Goal: Task Accomplishment & Management: Complete application form

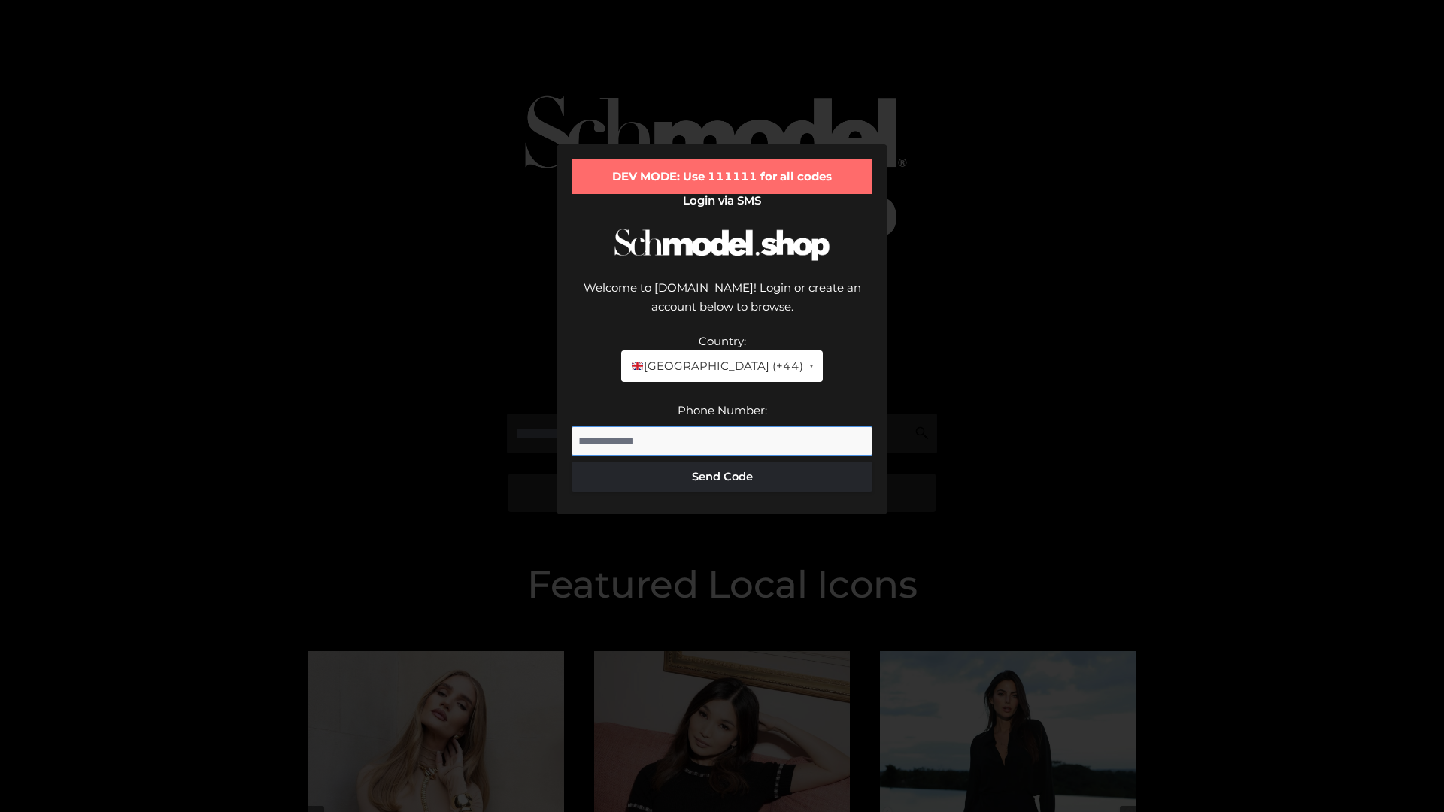
click at [722, 426] on input "Phone Number:" at bounding box center [721, 441] width 301 height 30
type input "**********"
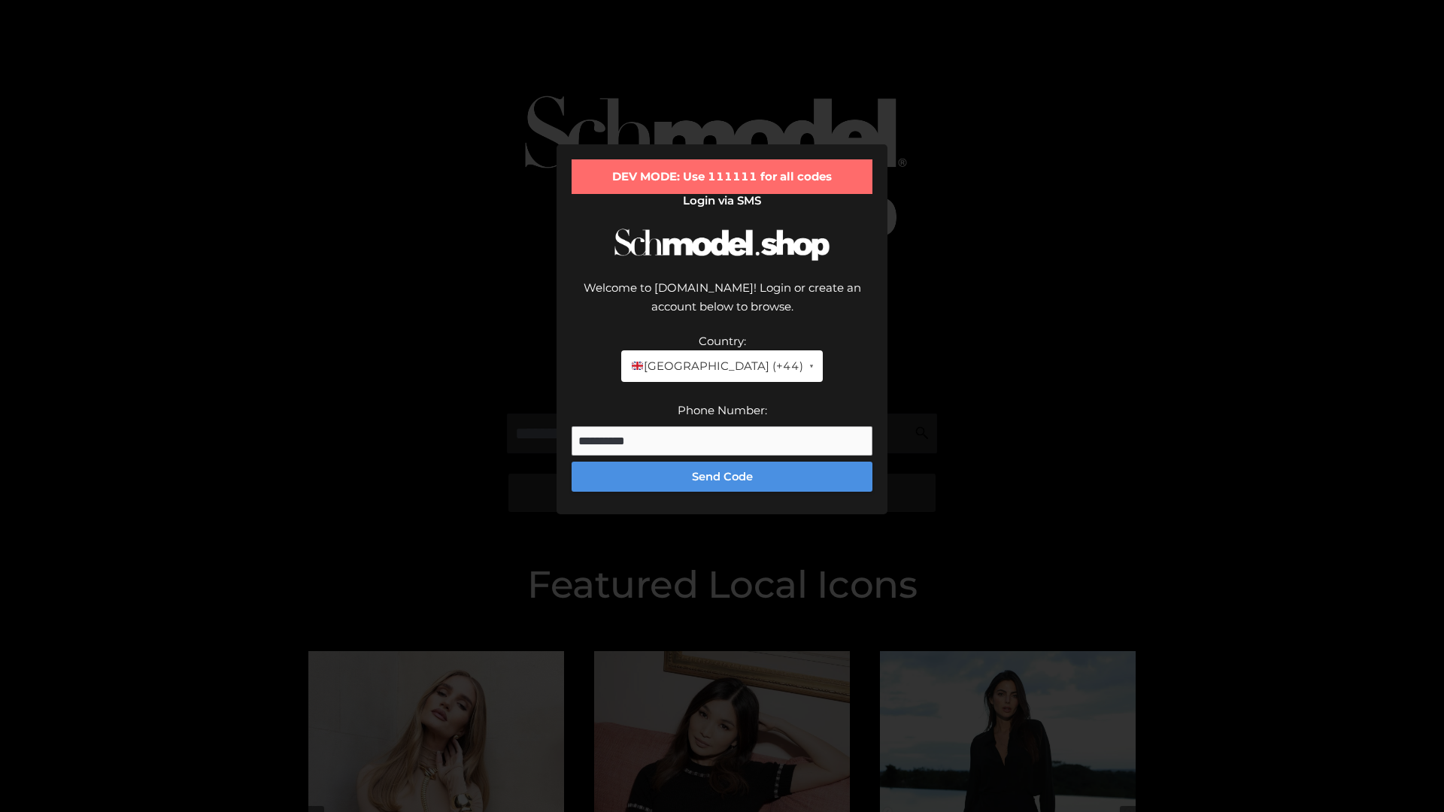
click at [722, 462] on button "Send Code" at bounding box center [721, 477] width 301 height 30
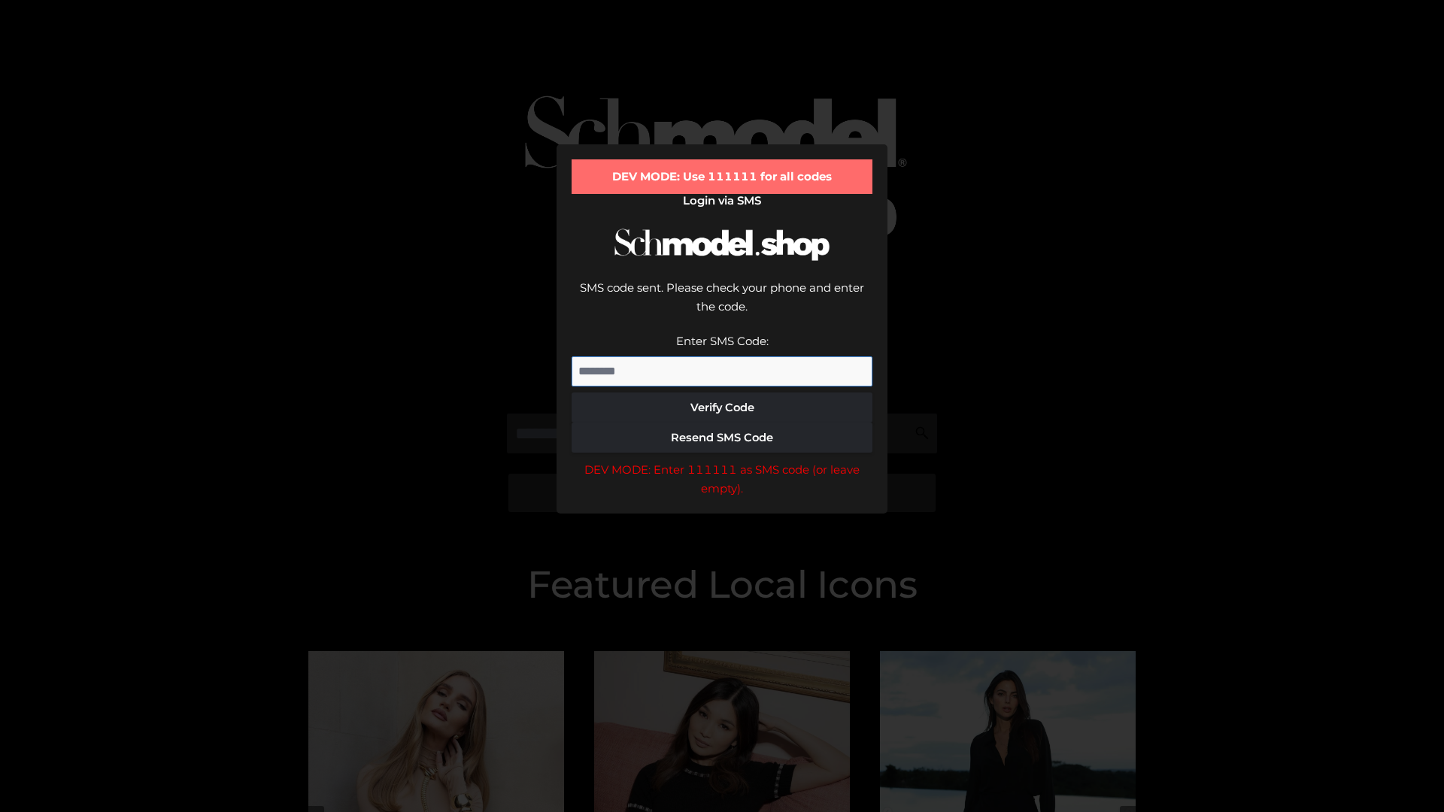
click at [722, 356] on input "Enter SMS Code:" at bounding box center [721, 371] width 301 height 30
type input "******"
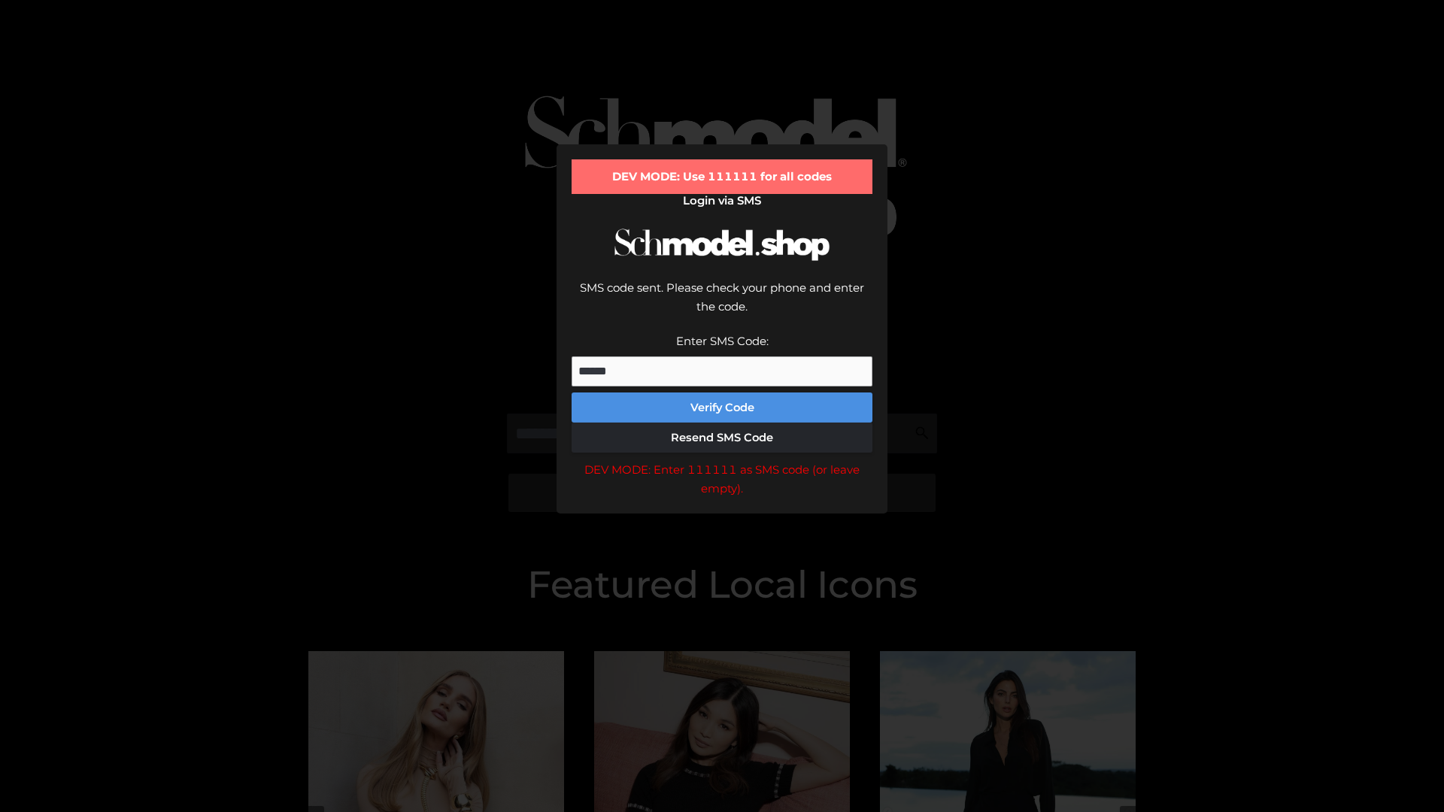
click at [722, 393] on button "Verify Code" at bounding box center [721, 408] width 301 height 30
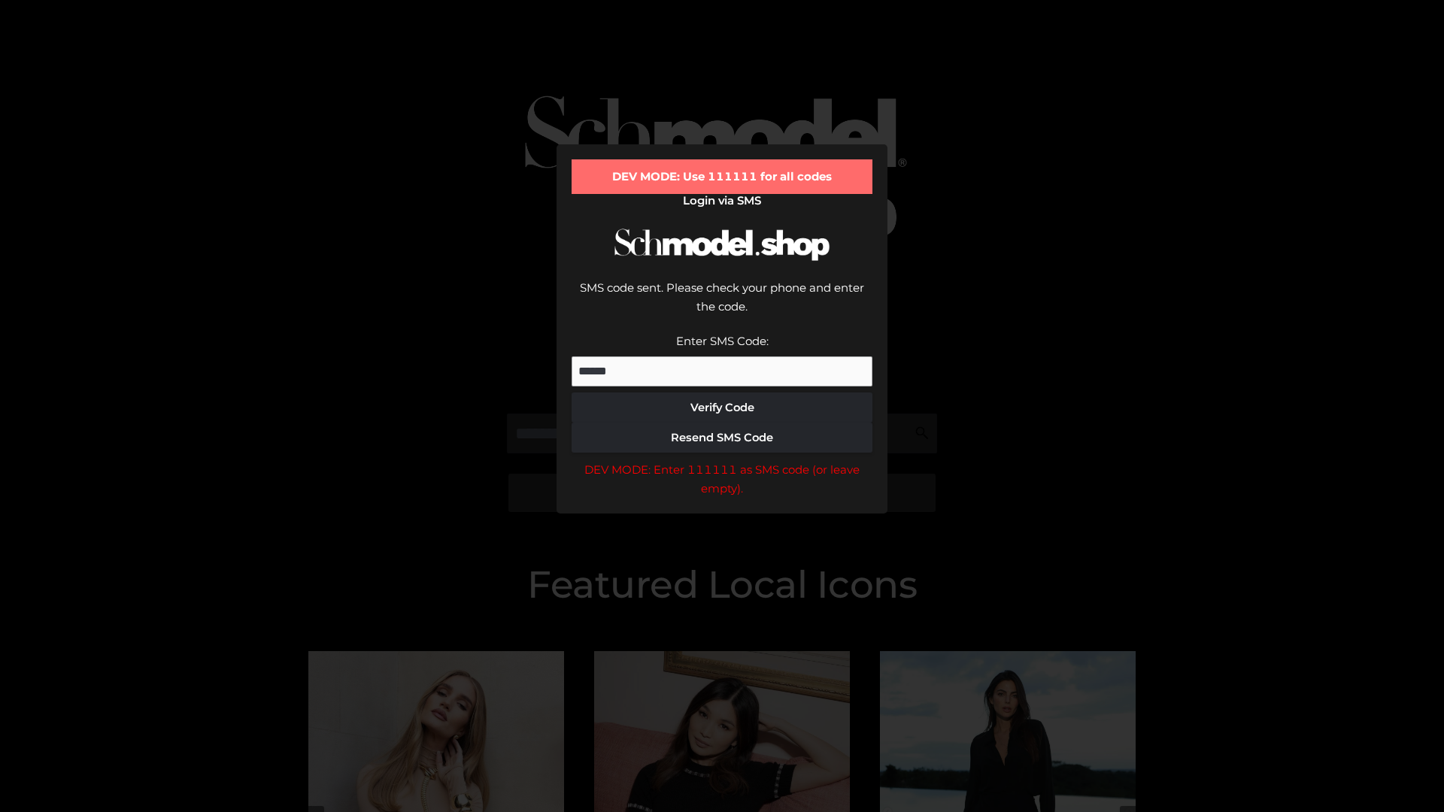
click at [722, 460] on div "DEV MODE: Enter 111111 as SMS code (or leave empty)." at bounding box center [721, 479] width 301 height 38
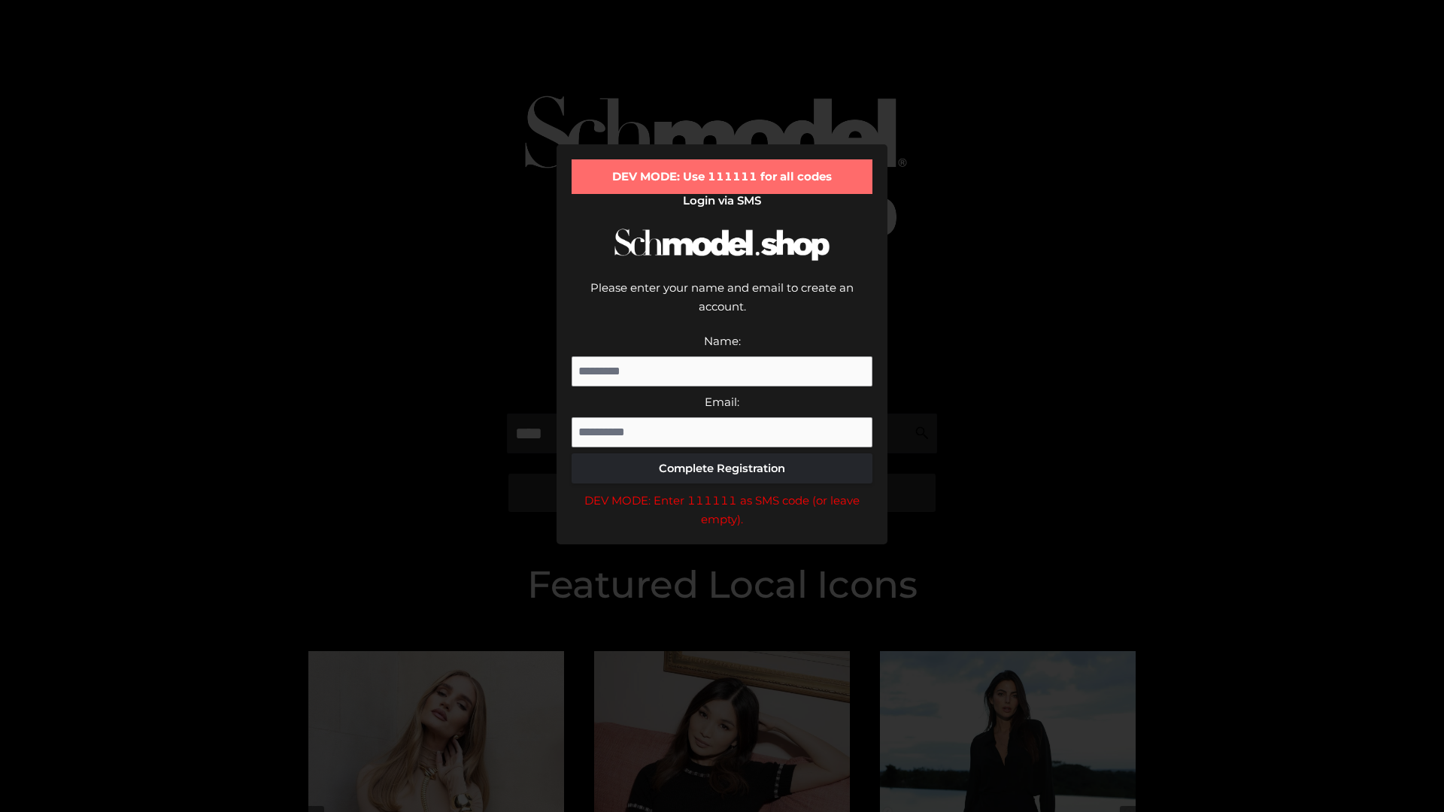
click at [722, 491] on div "DEV MODE: Enter 111111 as SMS code (or leave empty)." at bounding box center [721, 510] width 301 height 38
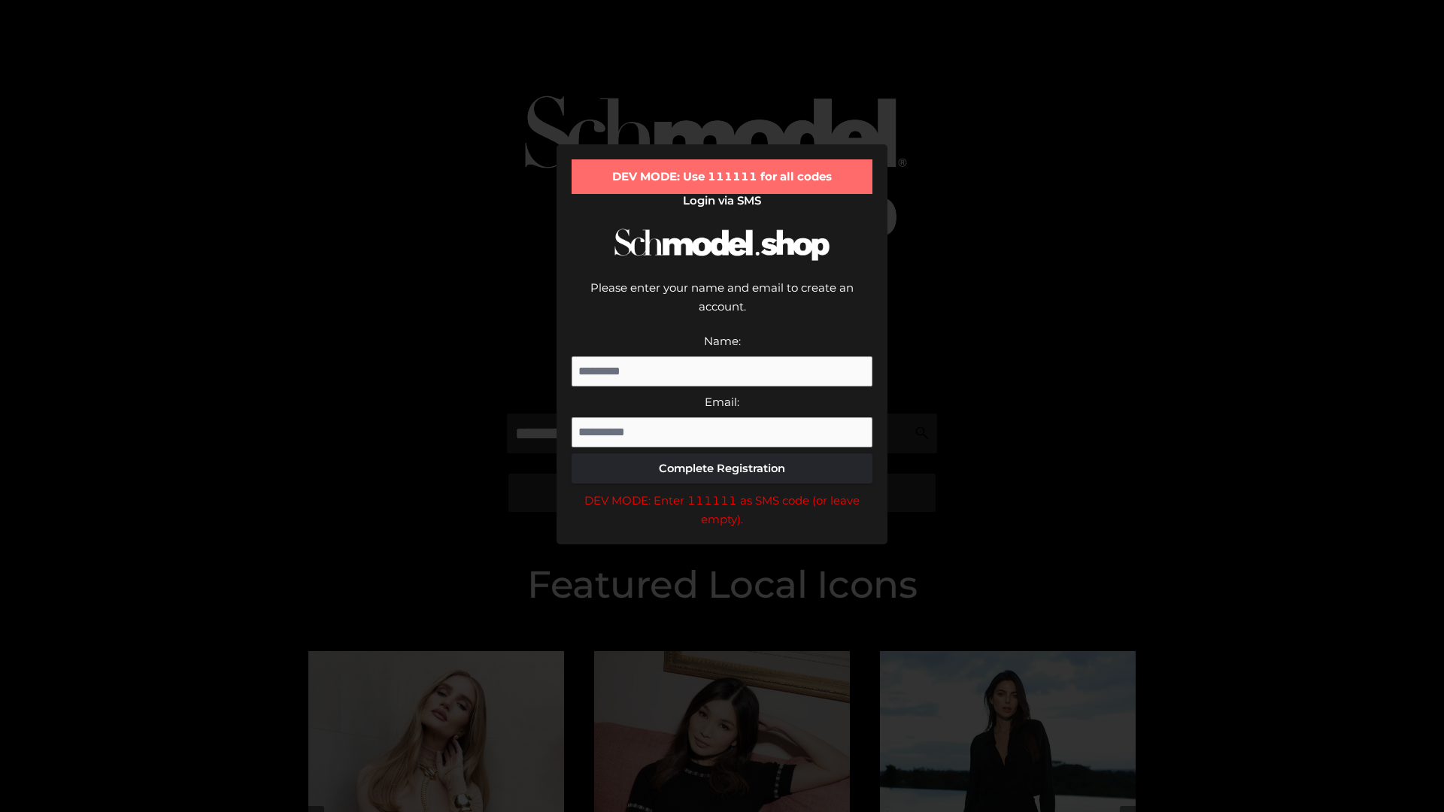
click at [722, 491] on div "DEV MODE: Enter 111111 as SMS code (or leave empty)." at bounding box center [721, 510] width 301 height 38
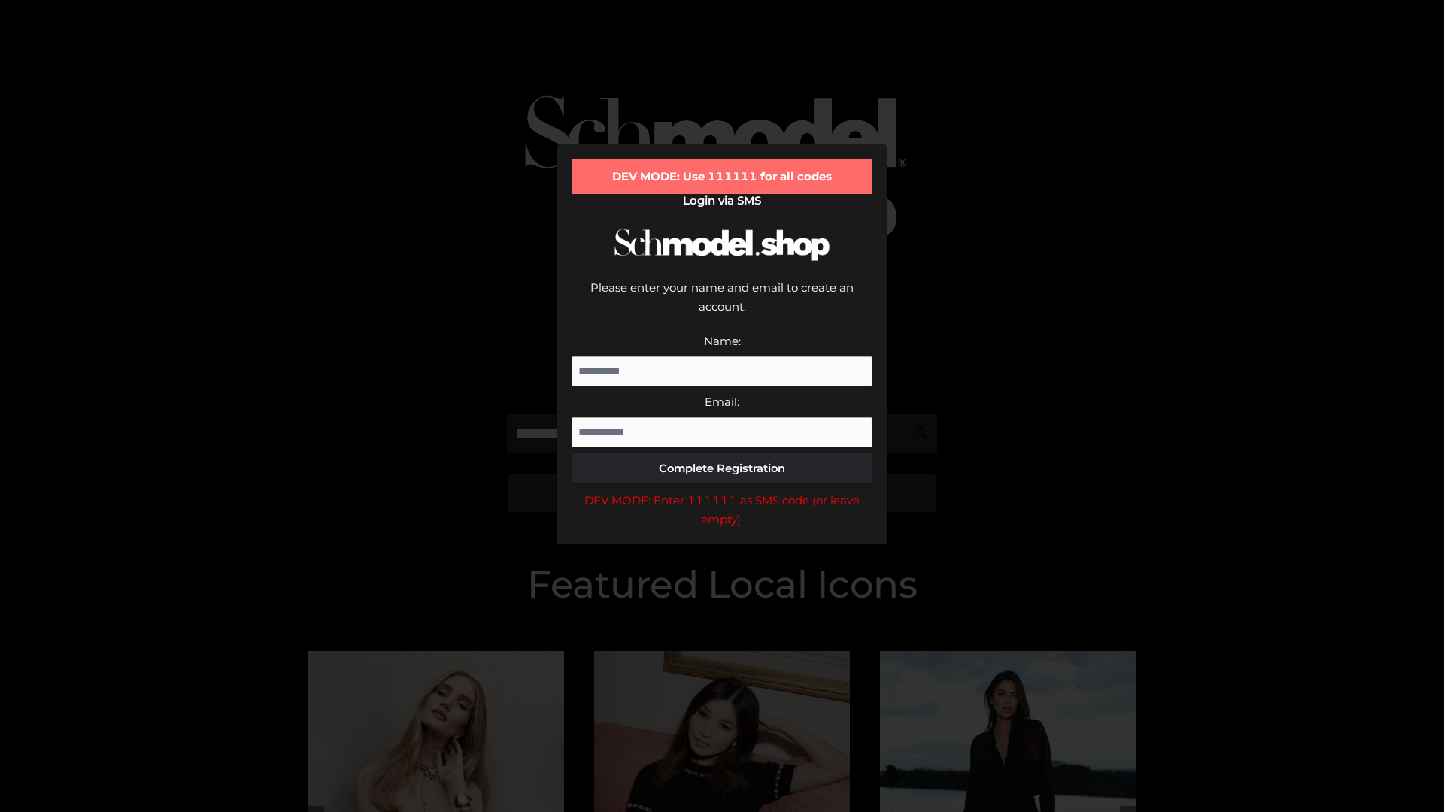
click at [722, 491] on div "DEV MODE: Enter 111111 as SMS code (or leave empty)." at bounding box center [721, 510] width 301 height 38
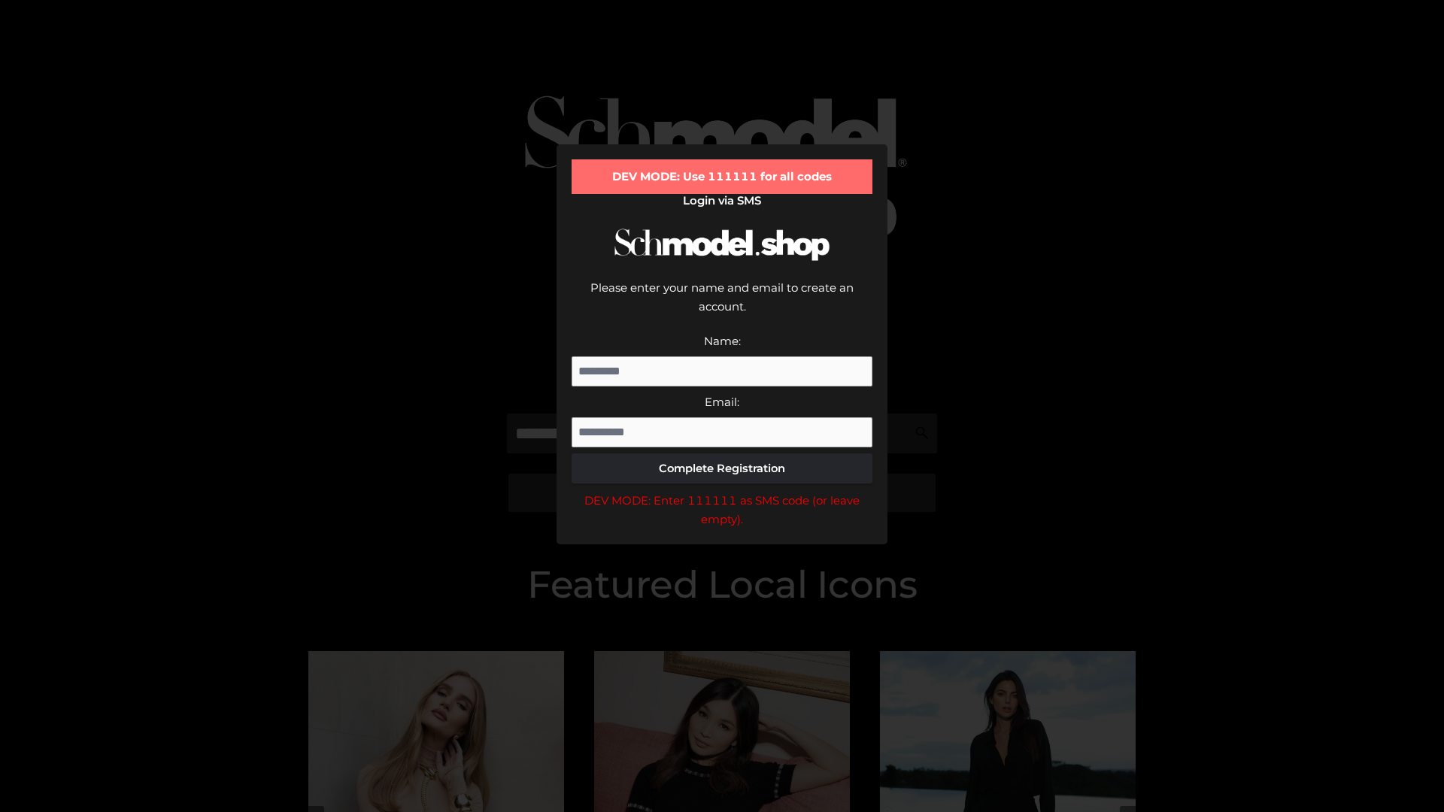
click at [722, 491] on div "DEV MODE: Enter 111111 as SMS code (or leave empty)." at bounding box center [721, 510] width 301 height 38
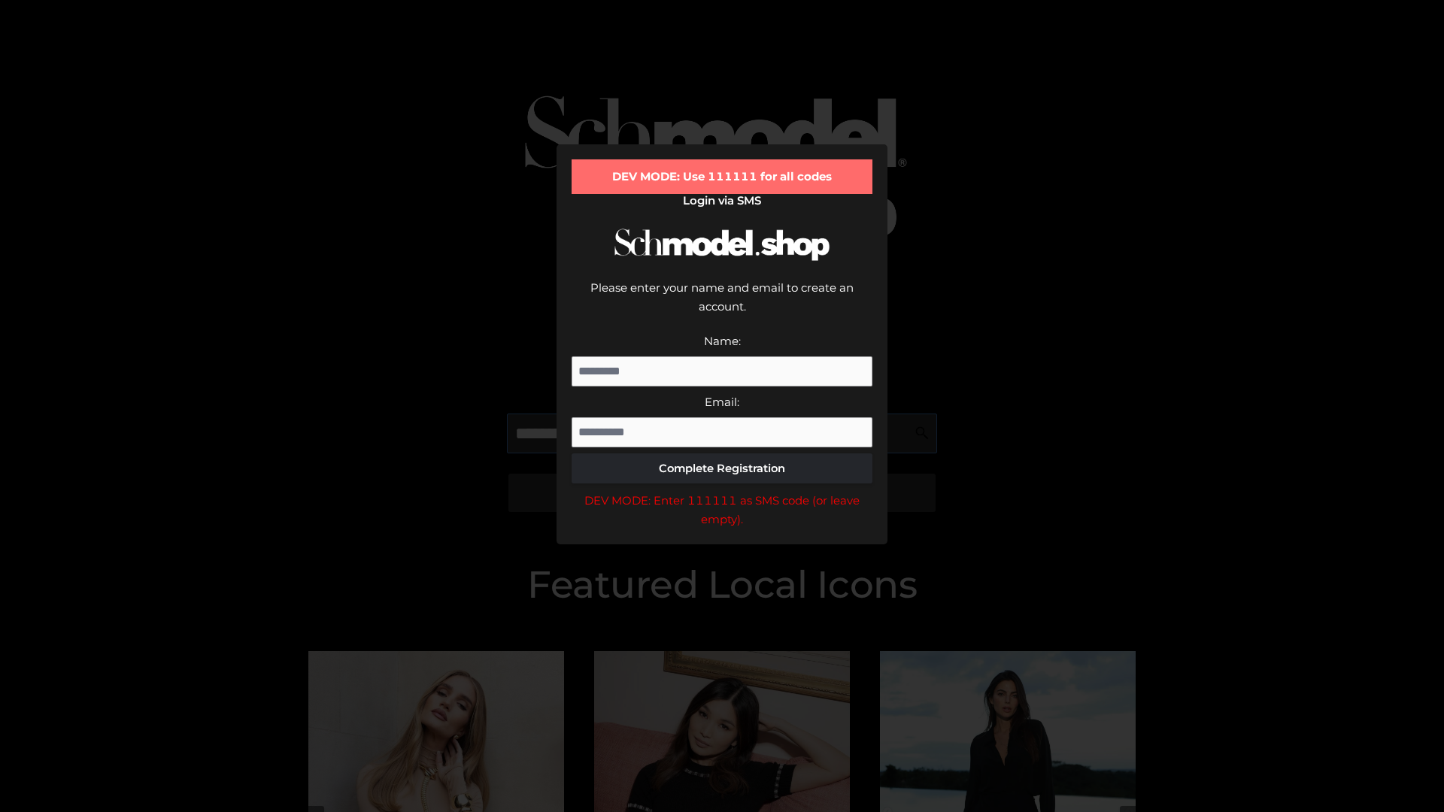
scroll to position [0, 1]
click at [722, 491] on div "DEV MODE: Enter 111111 as SMS code (or leave empty)." at bounding box center [721, 510] width 301 height 38
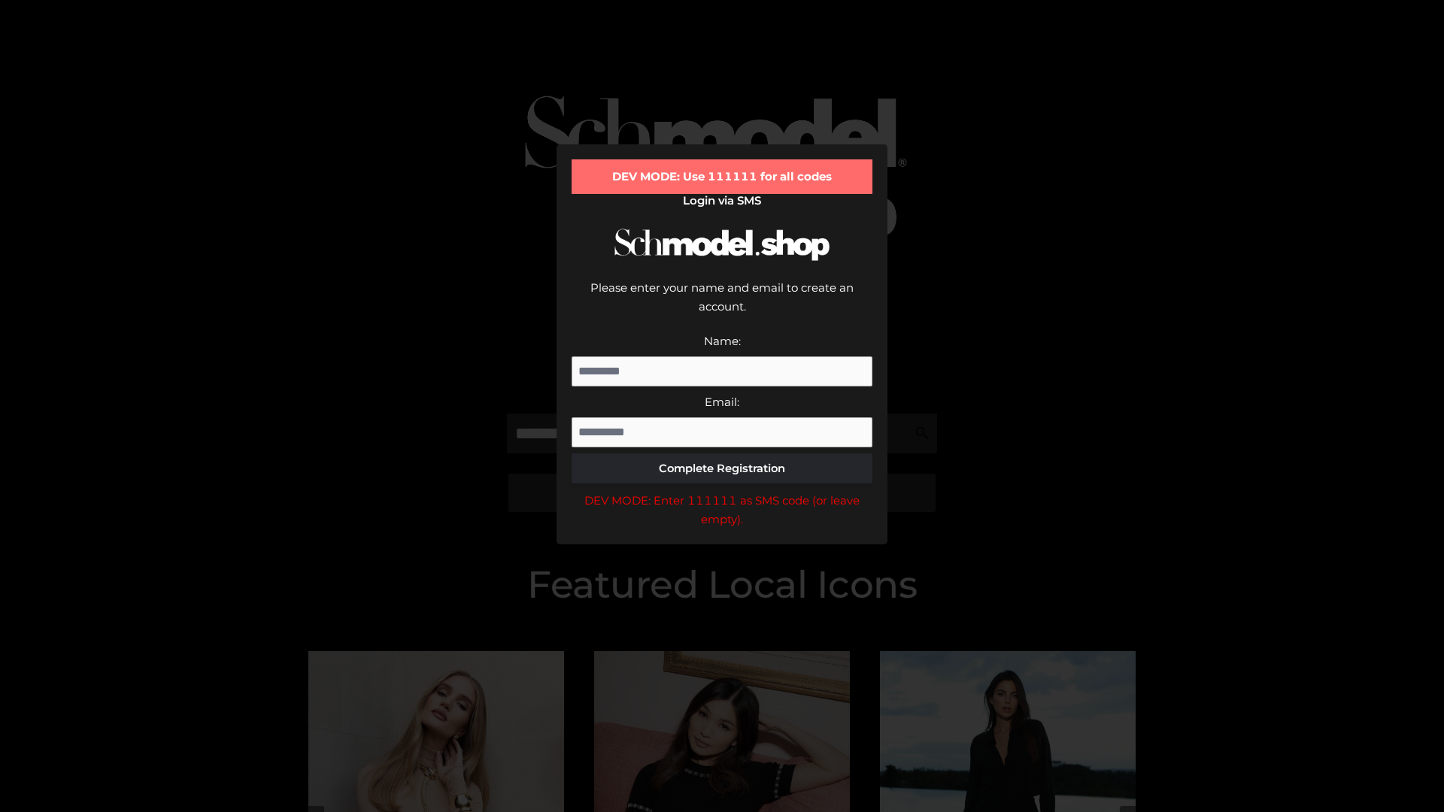
click at [722, 491] on div "DEV MODE: Enter 111111 as SMS code (or leave empty)." at bounding box center [721, 510] width 301 height 38
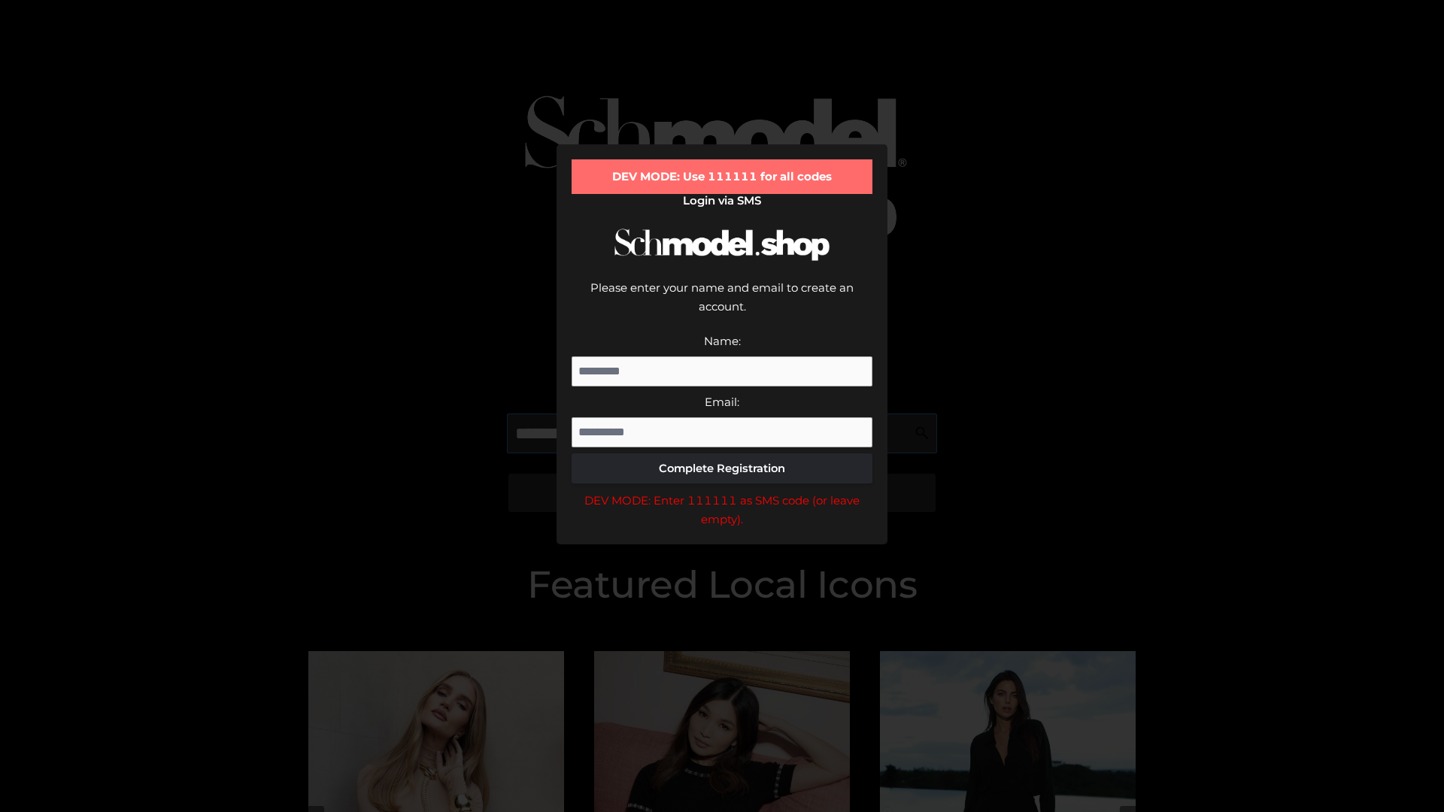
scroll to position [0, 92]
click at [722, 491] on div "DEV MODE: Enter 111111 as SMS code (or leave empty)." at bounding box center [721, 510] width 301 height 38
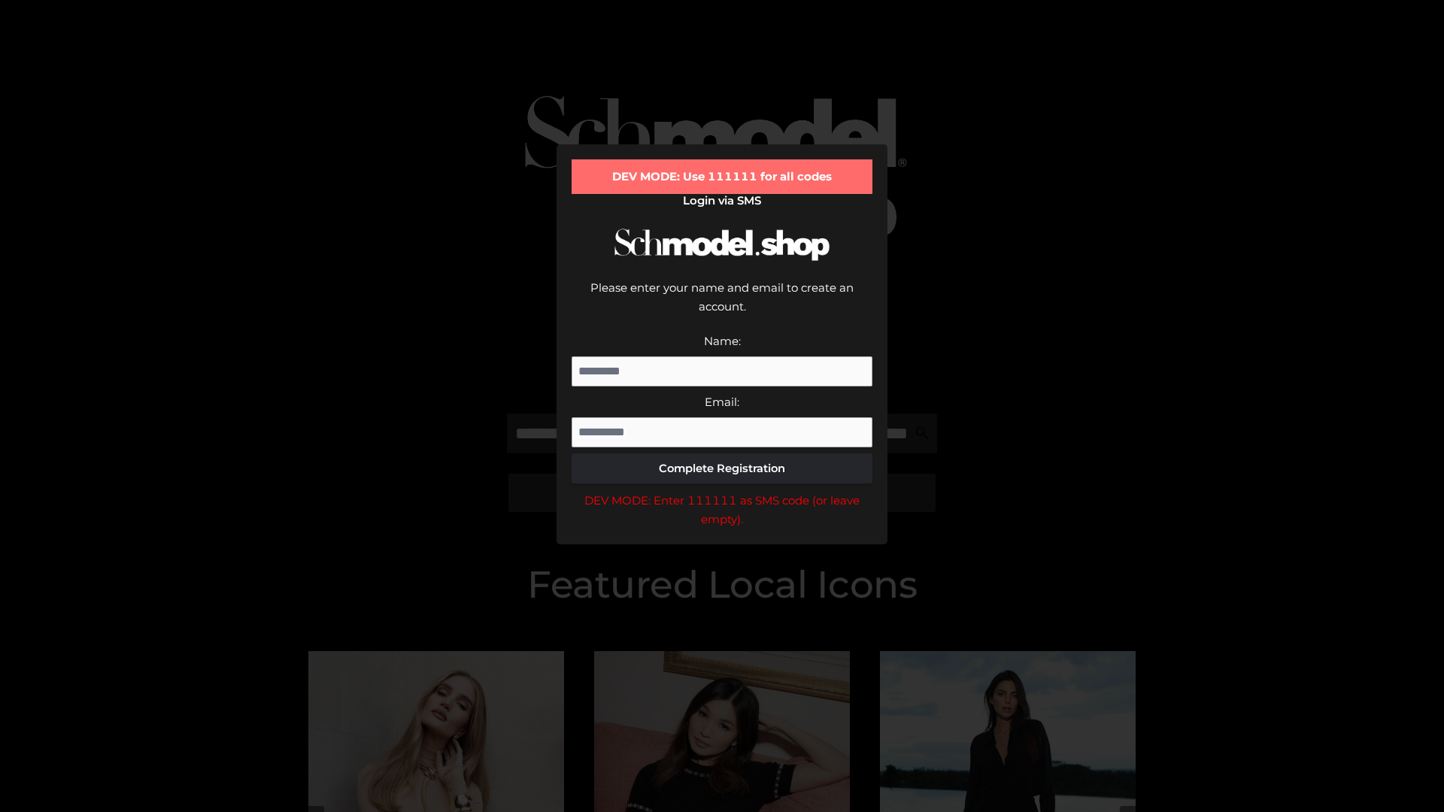
click at [722, 491] on div "DEV MODE: Enter 111111 as SMS code (or leave empty)." at bounding box center [721, 510] width 301 height 38
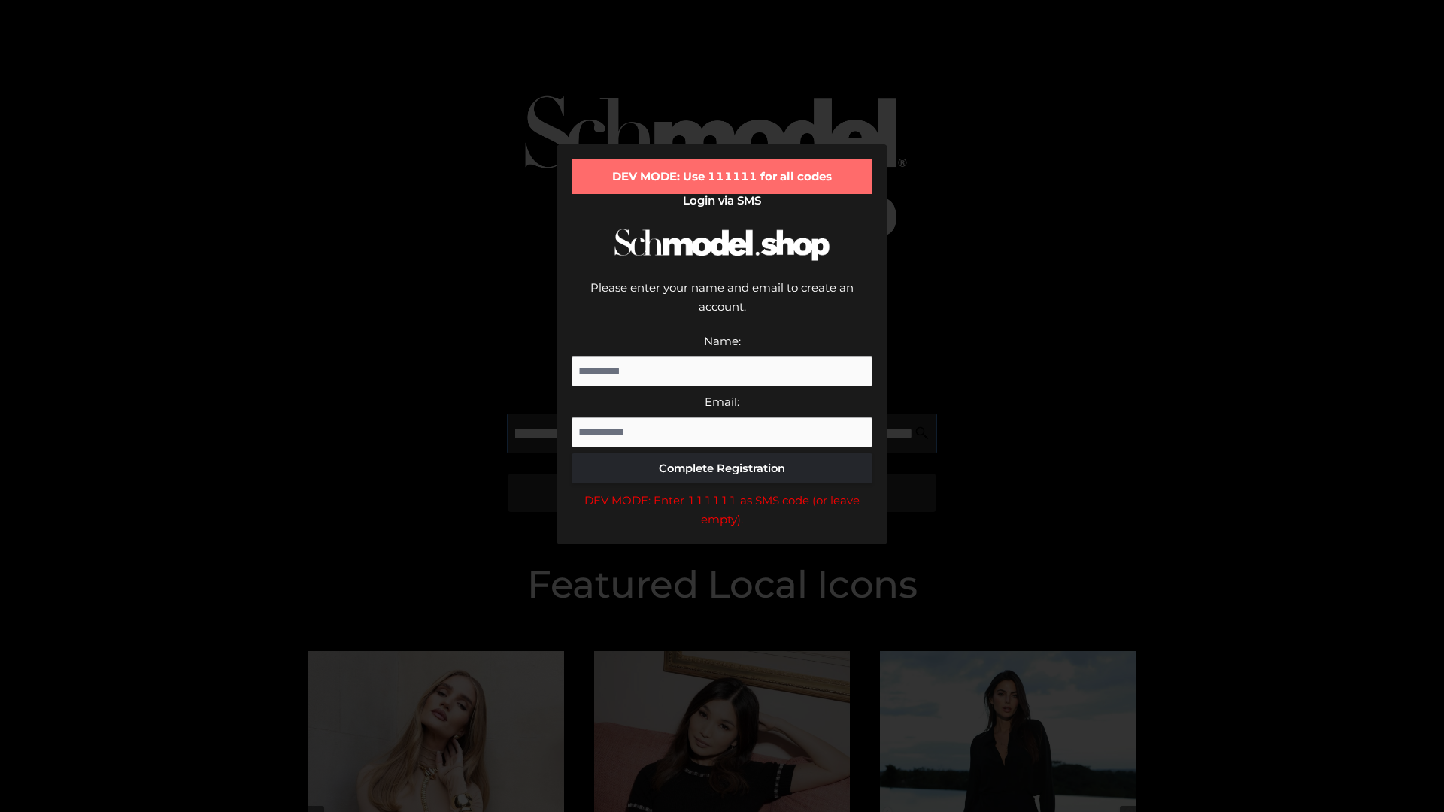
scroll to position [0, 186]
click at [722, 491] on div "DEV MODE: Enter 111111 as SMS code (or leave empty)." at bounding box center [721, 510] width 301 height 38
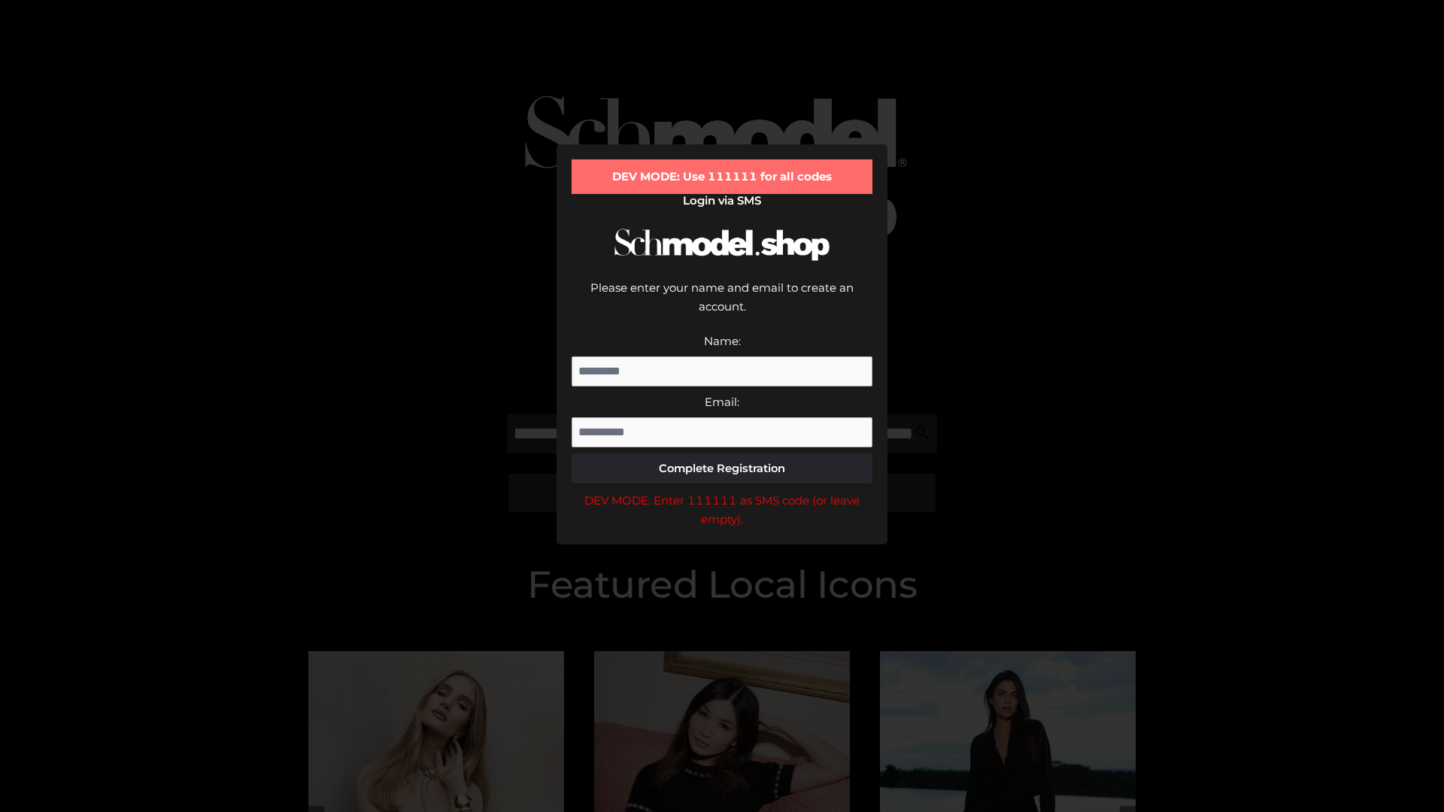
click at [722, 491] on div "DEV MODE: Enter 111111 as SMS code (or leave empty)." at bounding box center [721, 510] width 301 height 38
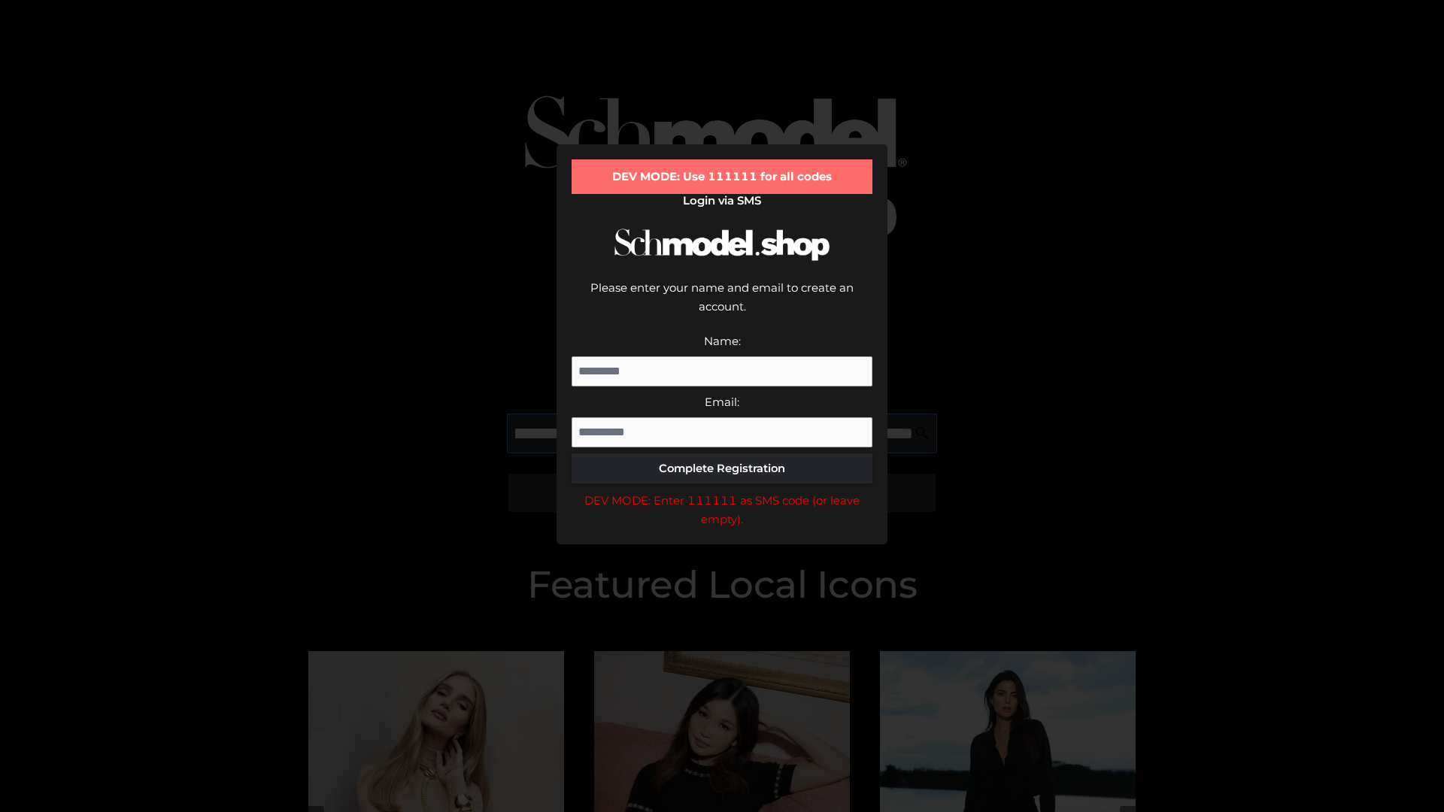
scroll to position [0, 273]
click at [722, 491] on div "DEV MODE: Enter 111111 as SMS code (or leave empty)." at bounding box center [721, 510] width 301 height 38
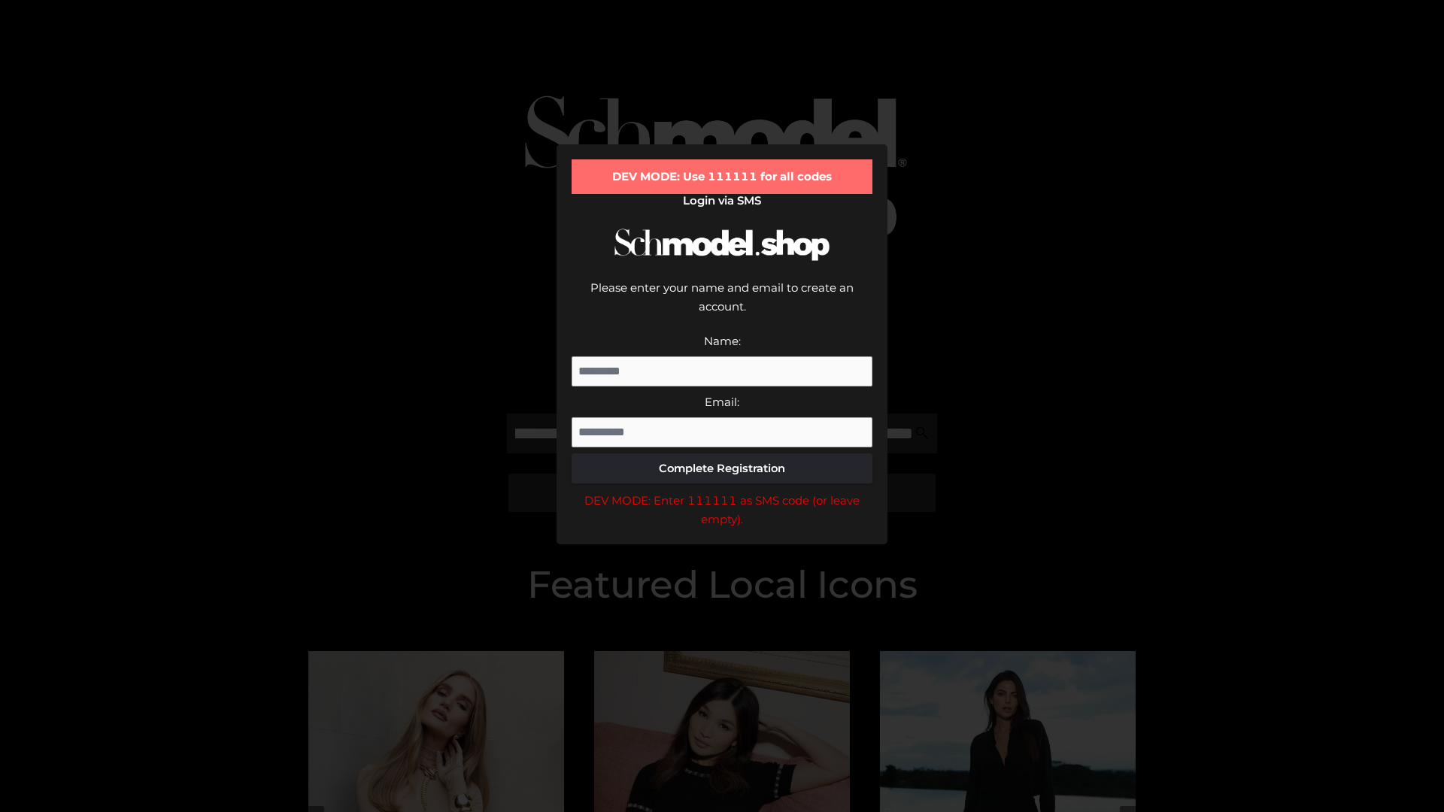
click at [722, 491] on div "DEV MODE: Enter 111111 as SMS code (or leave empty)." at bounding box center [721, 510] width 301 height 38
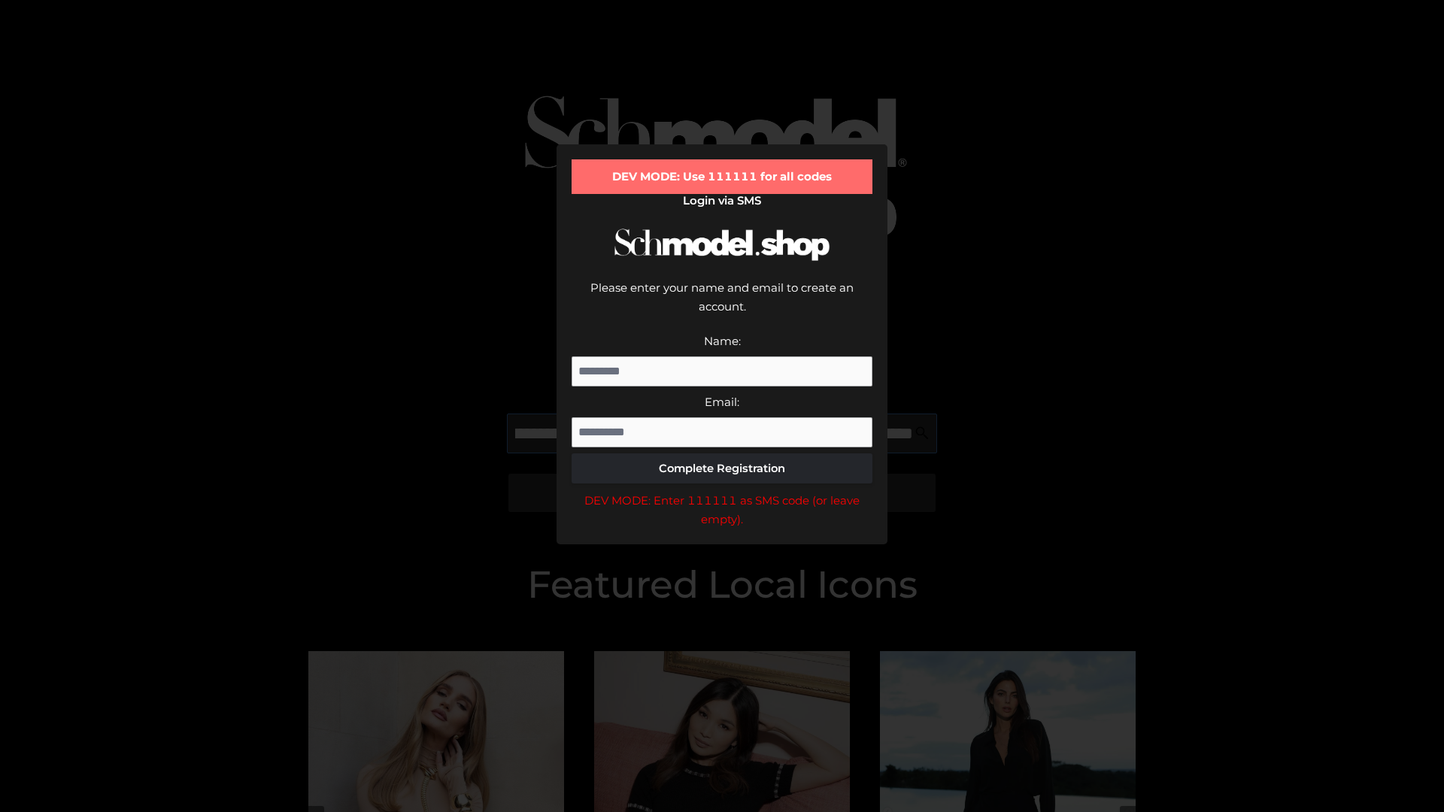
scroll to position [0, 364]
click at [722, 491] on div "DEV MODE: Enter 111111 as SMS code (or leave empty)." at bounding box center [721, 510] width 301 height 38
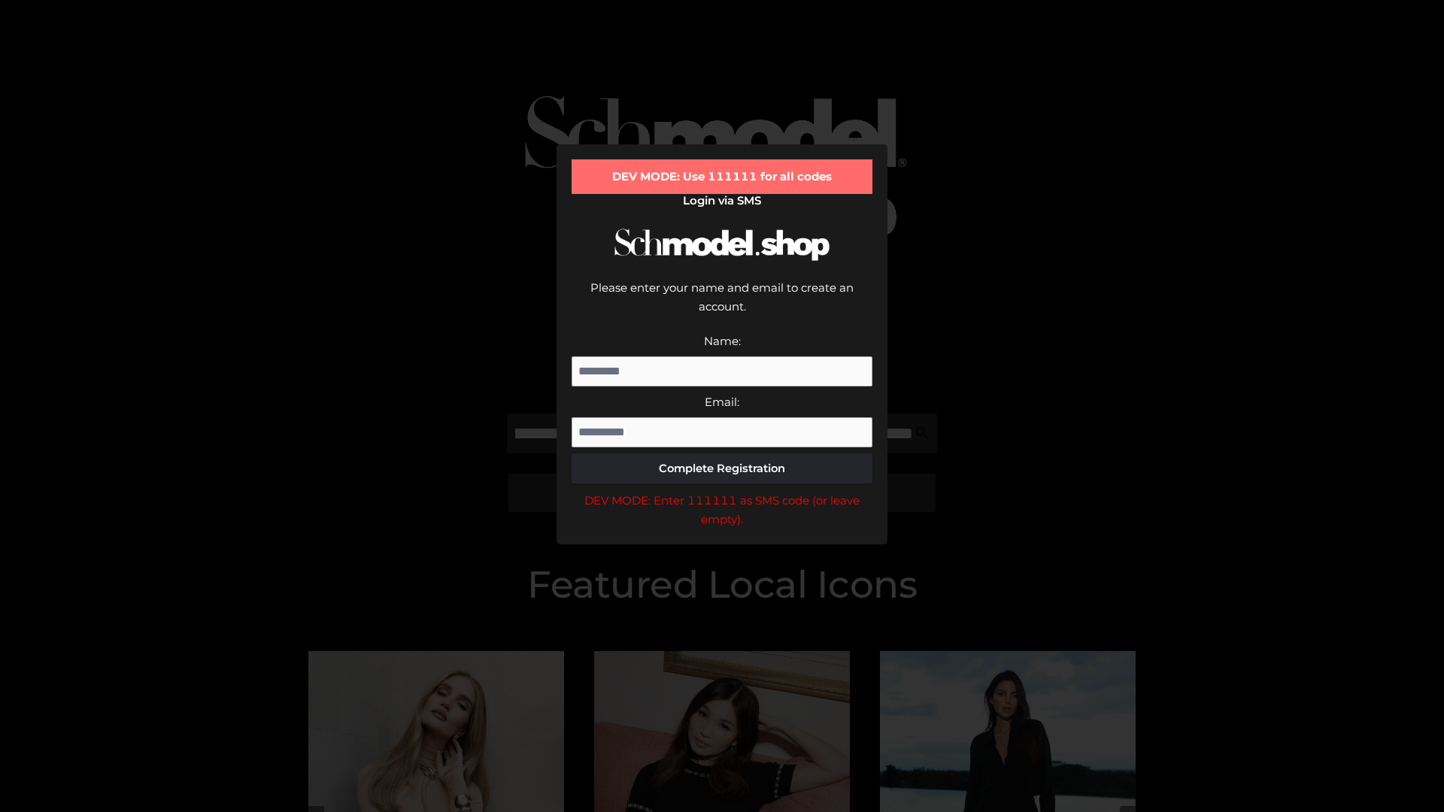
click at [722, 491] on div "DEV MODE: Enter 111111 as SMS code (or leave empty)." at bounding box center [721, 510] width 301 height 38
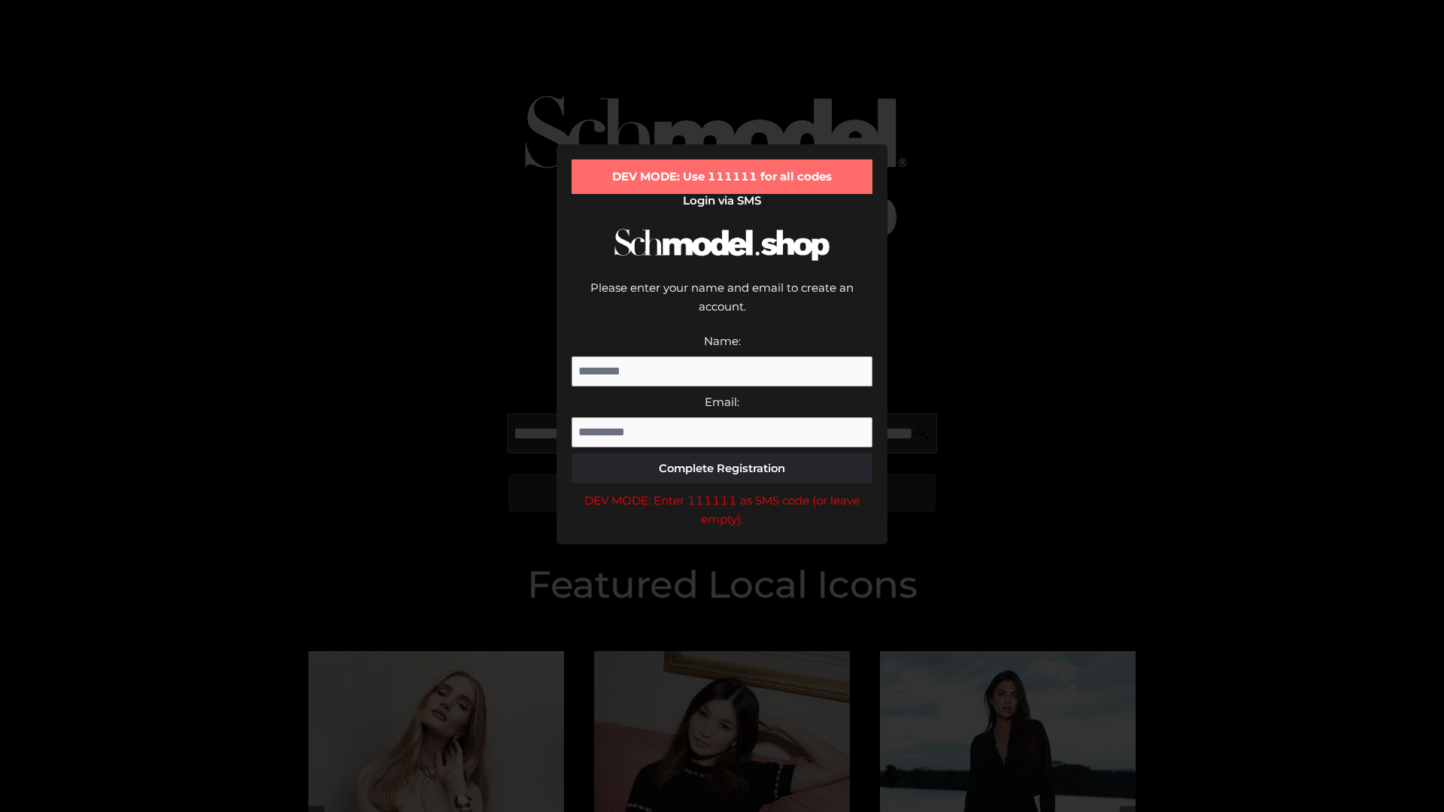
scroll to position [0, 459]
click at [722, 491] on div "DEV MODE: Enter 111111 as SMS code (or leave empty)." at bounding box center [721, 510] width 301 height 38
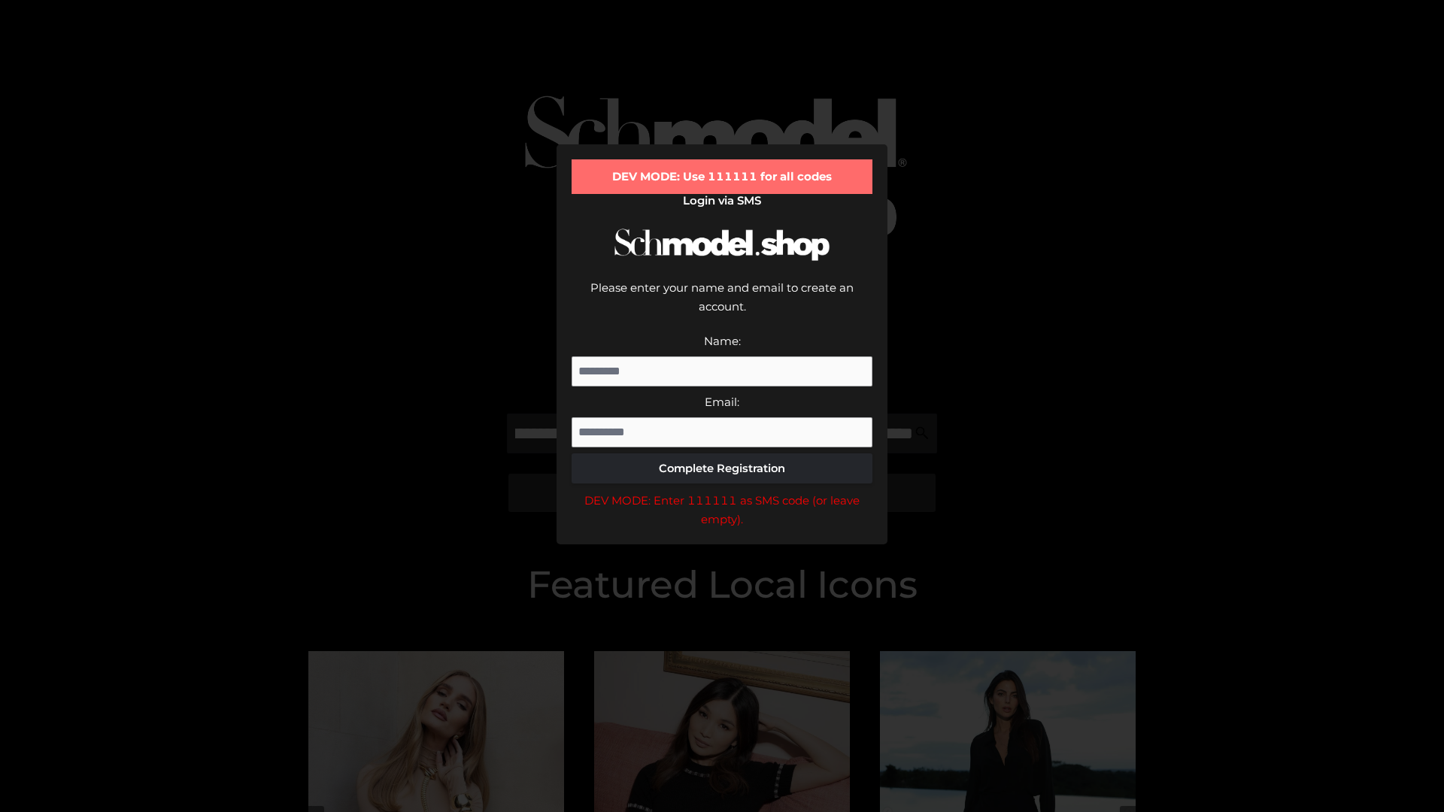
click at [722, 491] on div "DEV MODE: Enter 111111 as SMS code (or leave empty)." at bounding box center [721, 510] width 301 height 38
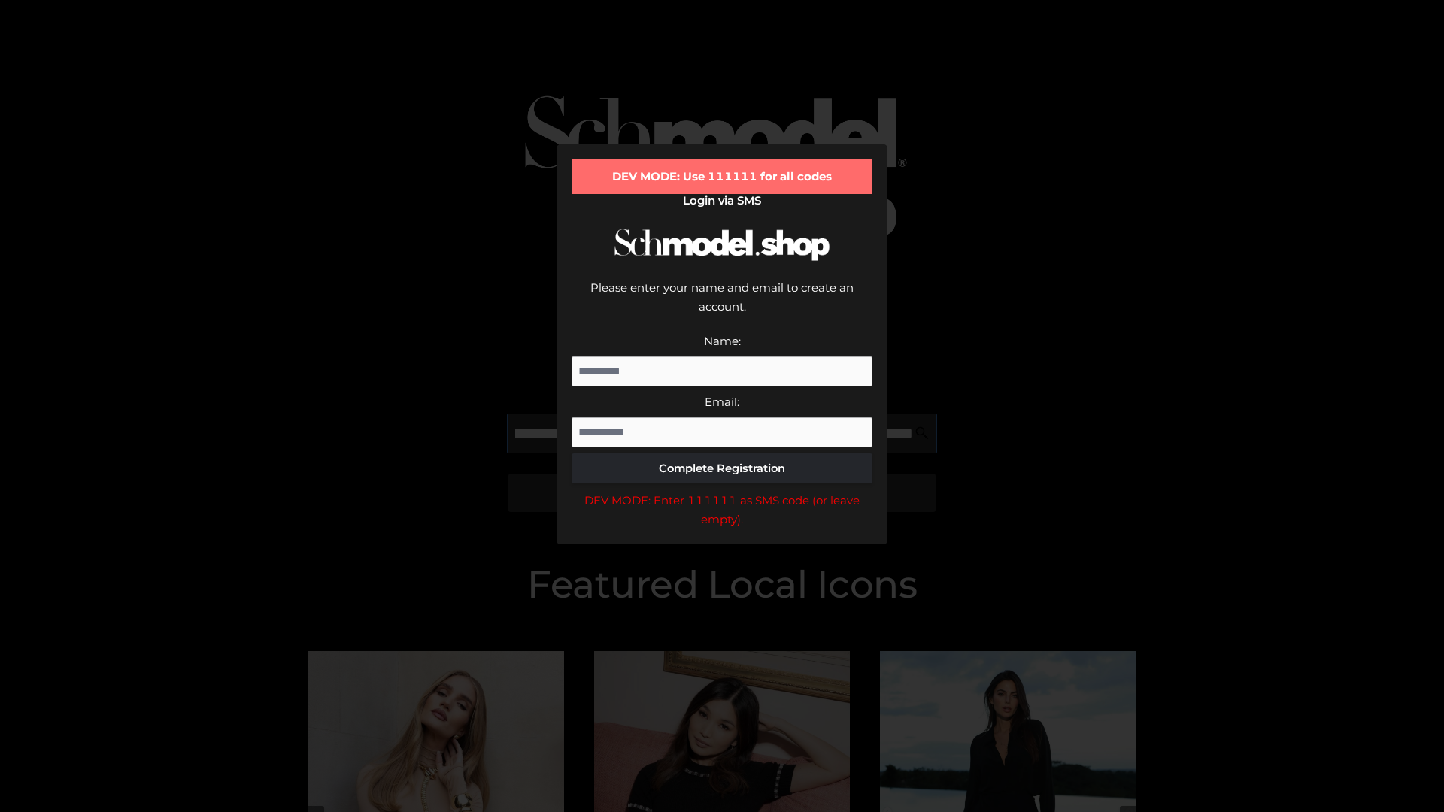
scroll to position [0, 545]
click at [722, 491] on div "DEV MODE: Enter 111111 as SMS code (or leave empty)." at bounding box center [721, 510] width 301 height 38
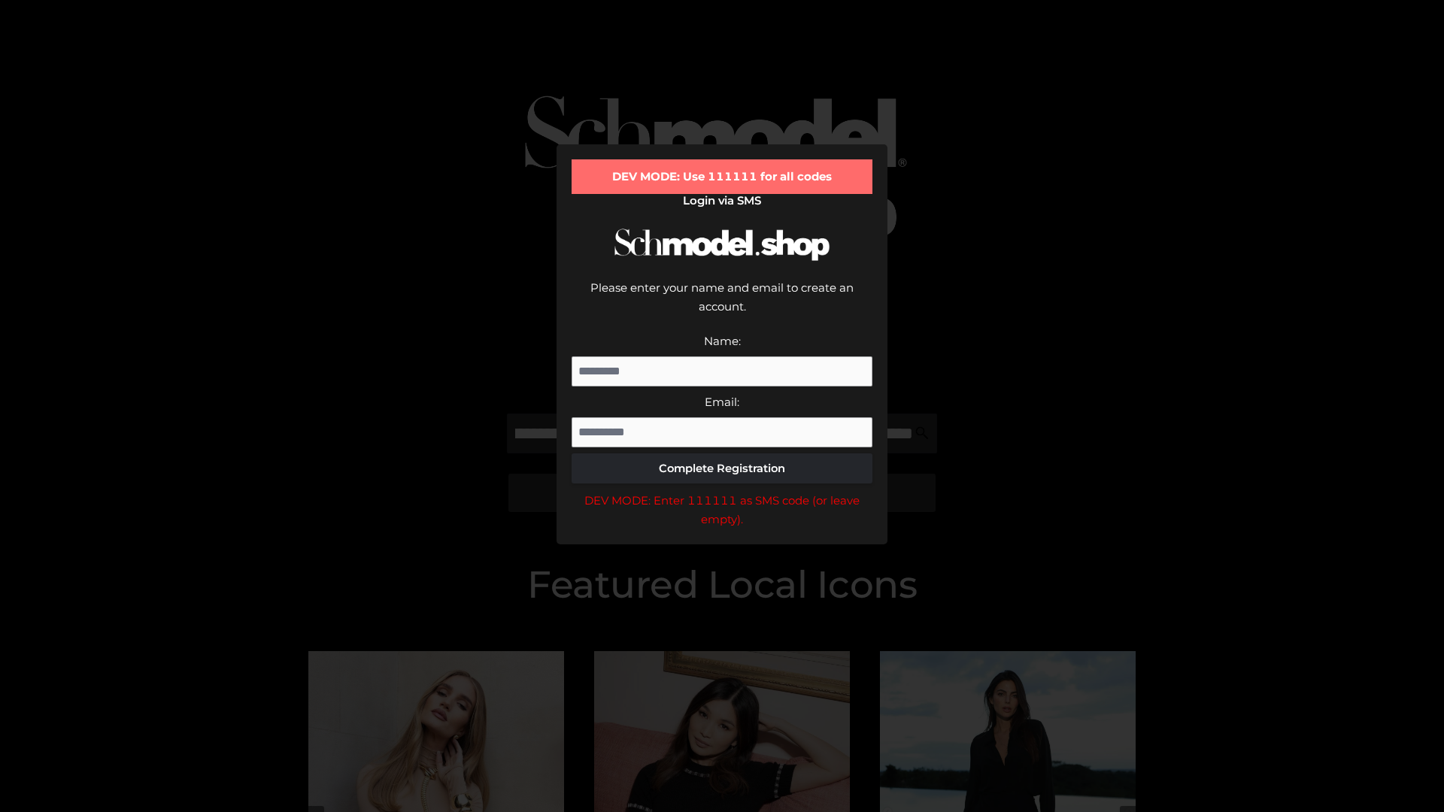
click at [722, 491] on div "DEV MODE: Enter 111111 as SMS code (or leave empty)." at bounding box center [721, 510] width 301 height 38
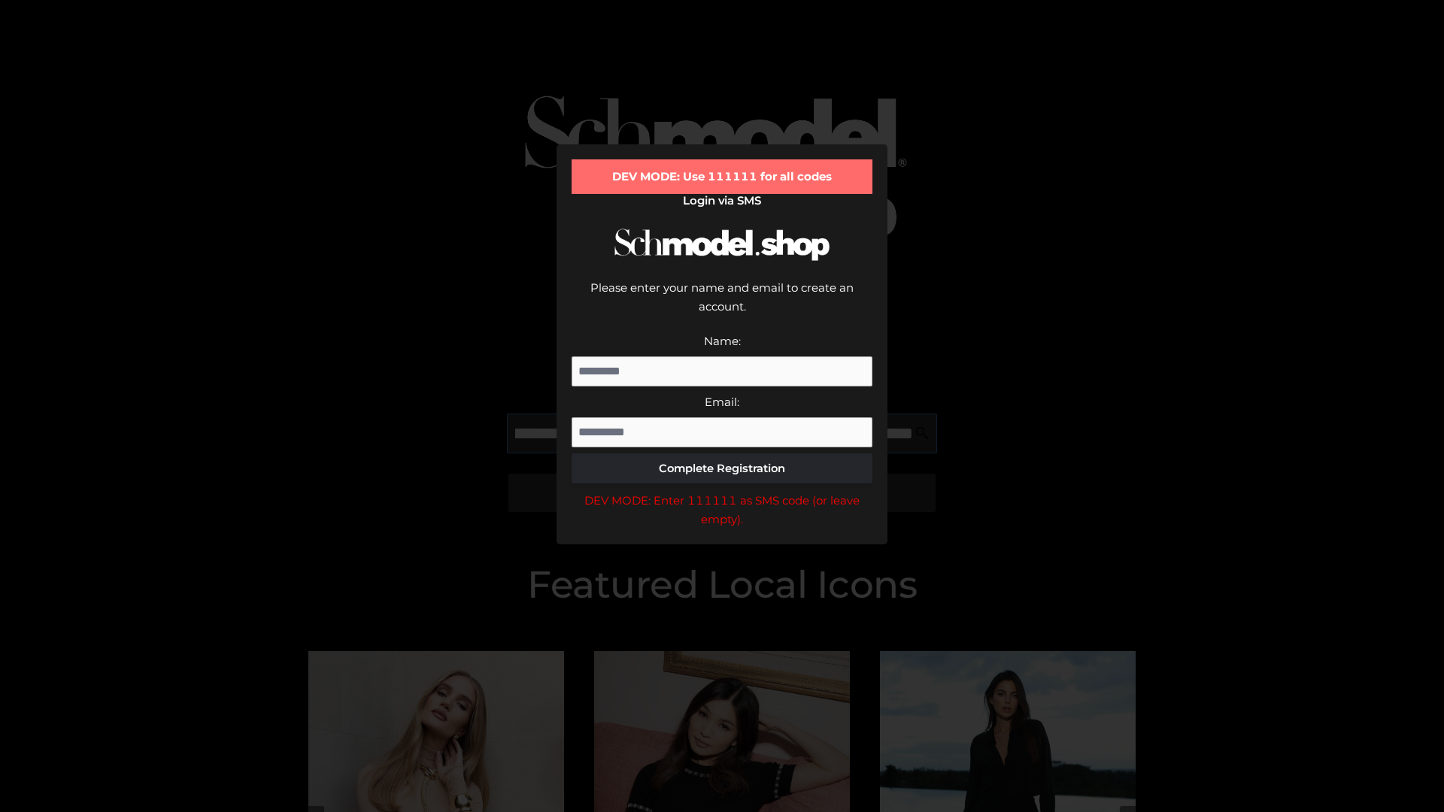
scroll to position [0, 636]
click at [722, 491] on div "DEV MODE: Enter 111111 as SMS code (or leave empty)." at bounding box center [721, 510] width 301 height 38
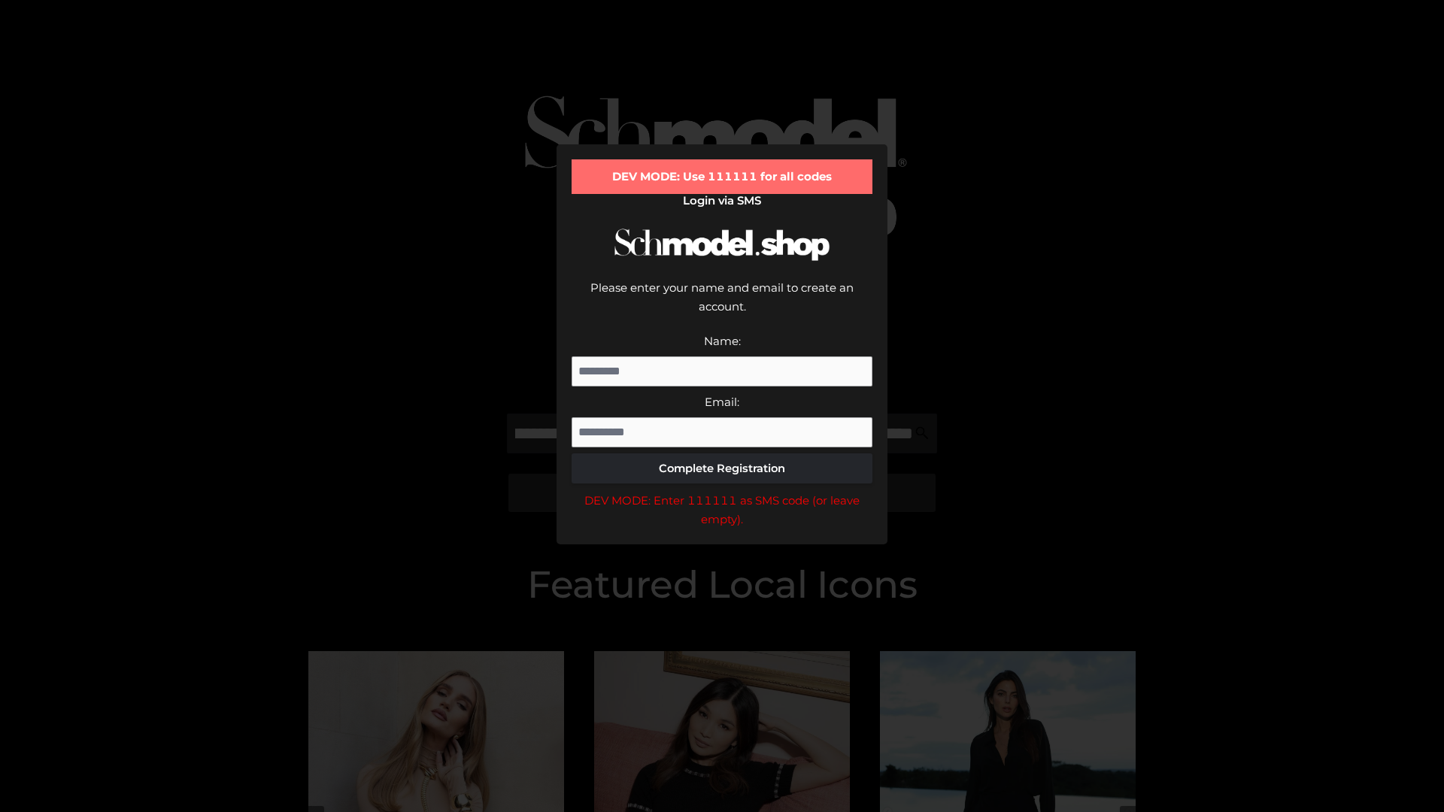
click at [722, 491] on div "DEV MODE: Enter 111111 as SMS code (or leave empty)." at bounding box center [721, 510] width 301 height 38
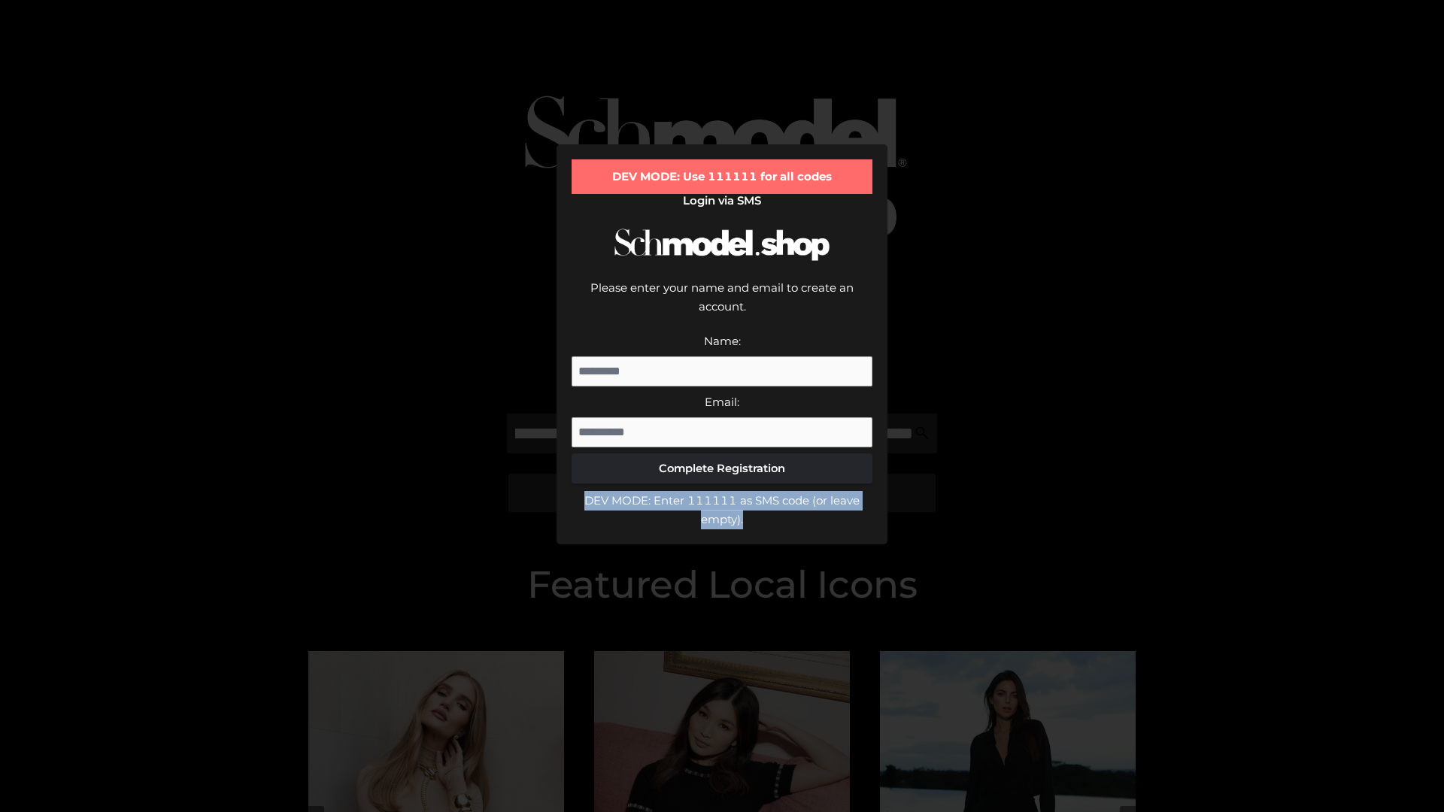
scroll to position [0, 0]
type input "**********"
